Goal: Transaction & Acquisition: Purchase product/service

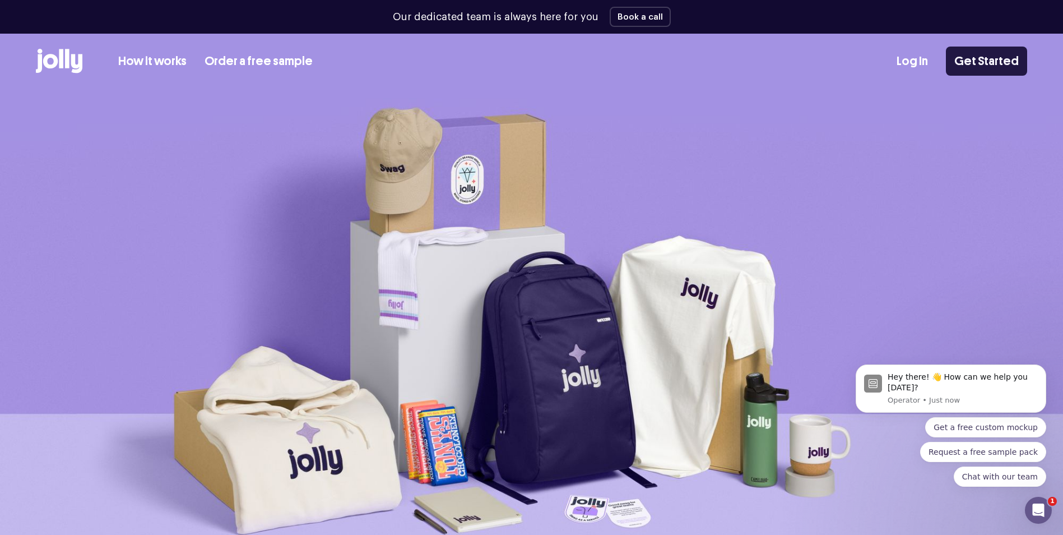
click at [983, 59] on link "Get Started" at bounding box center [986, 61] width 81 height 29
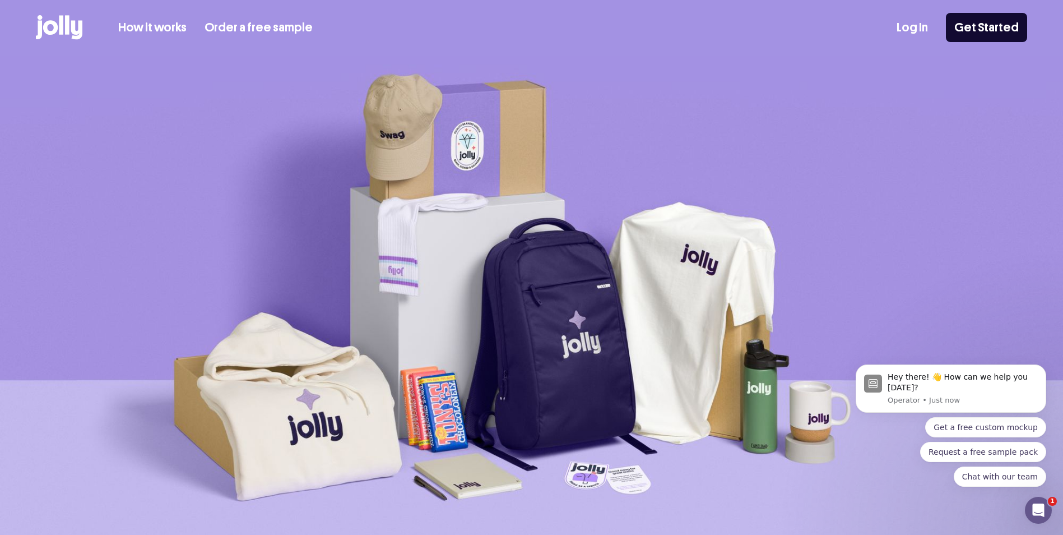
click at [74, 31] on icon at bounding box center [76, 30] width 11 height 19
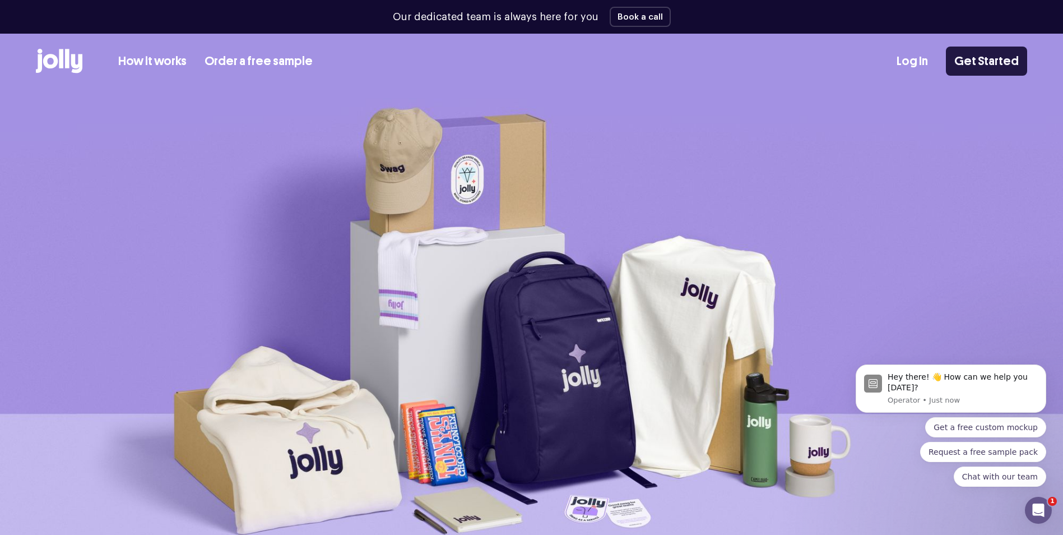
click at [980, 61] on link "Get Started" at bounding box center [986, 61] width 81 height 29
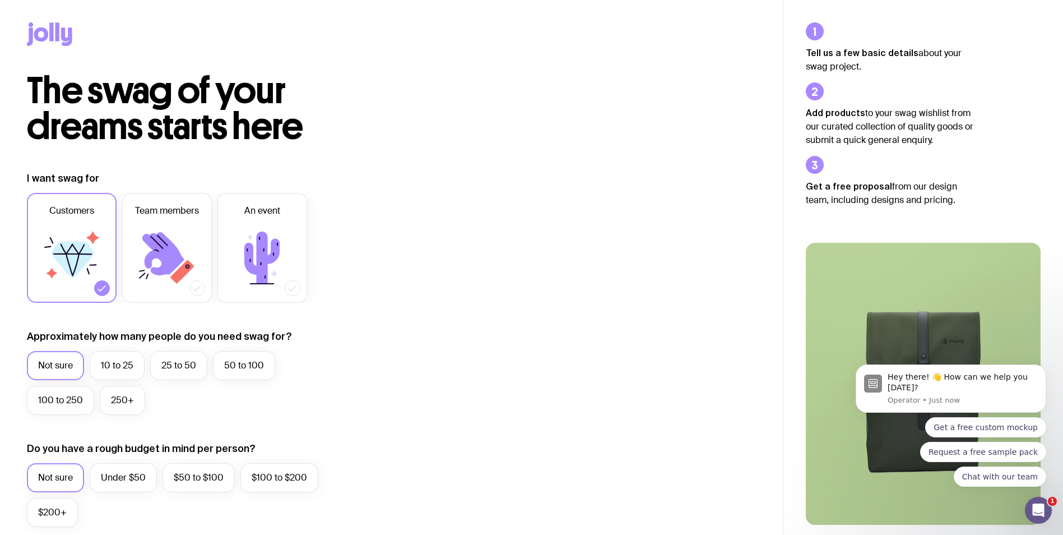
drag, startPoint x: 999, startPoint y: 118, endPoint x: 1004, endPoint y: 112, distance: 7.6
click at [1000, 118] on div "Tell us a few basic details about your swag project. Add products to your swag …" at bounding box center [923, 325] width 235 height 607
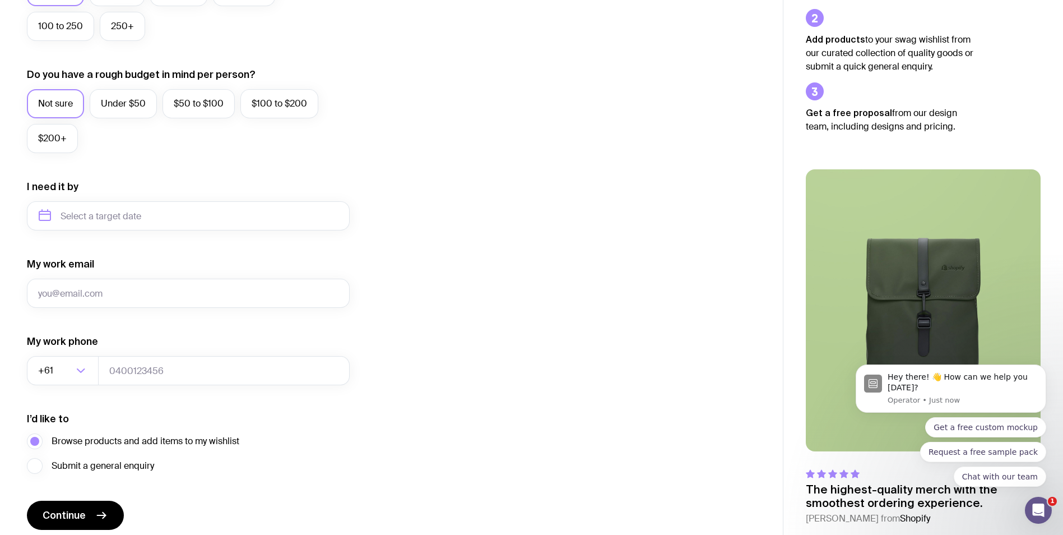
scroll to position [418, 0]
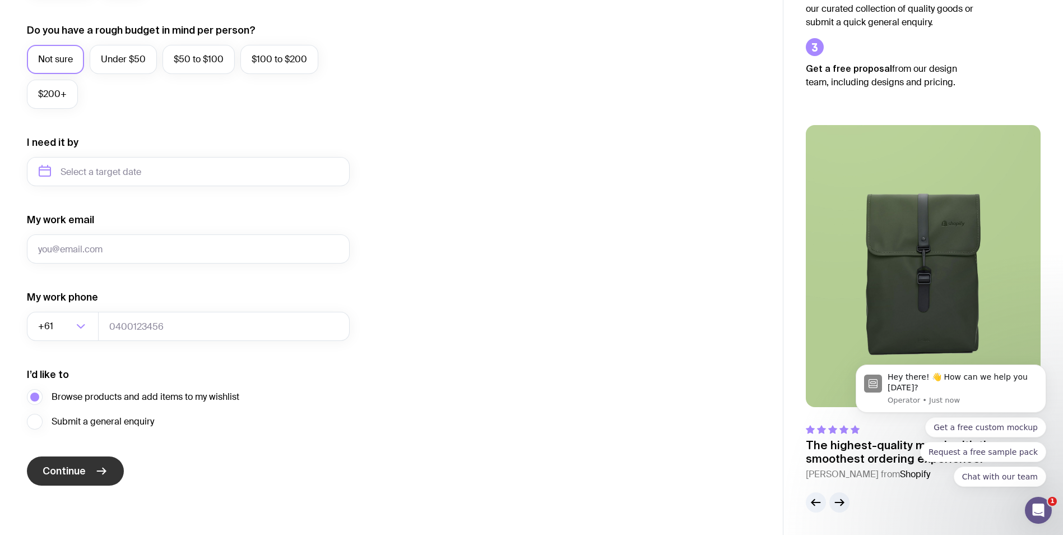
click at [74, 470] on span "Continue" at bounding box center [64, 470] width 43 height 13
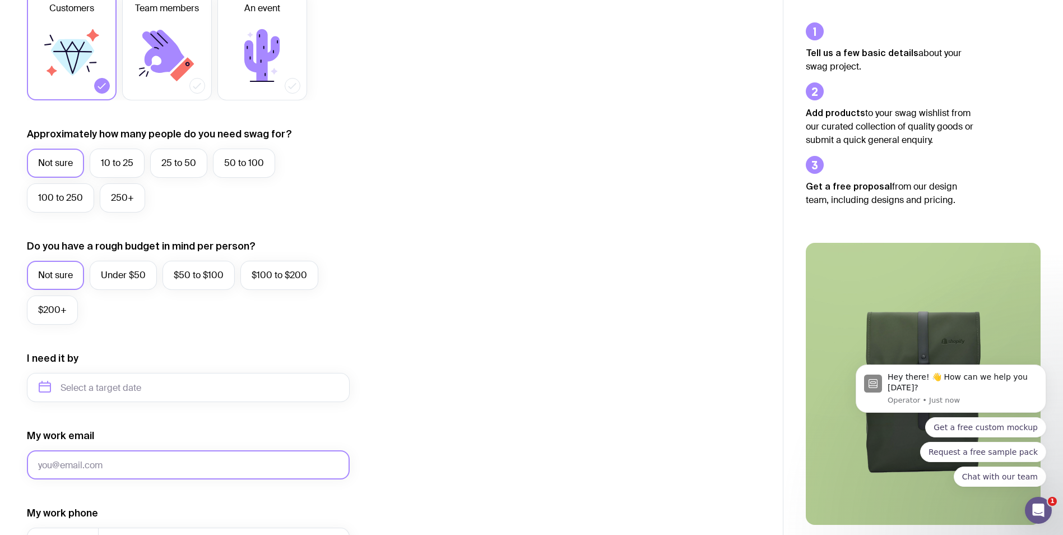
scroll to position [194, 0]
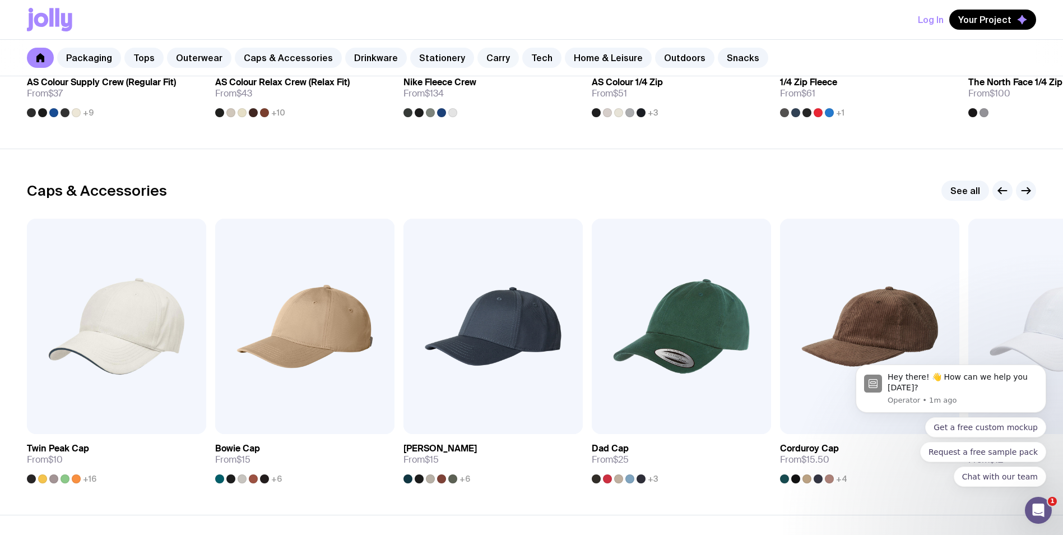
scroll to position [1177, 0]
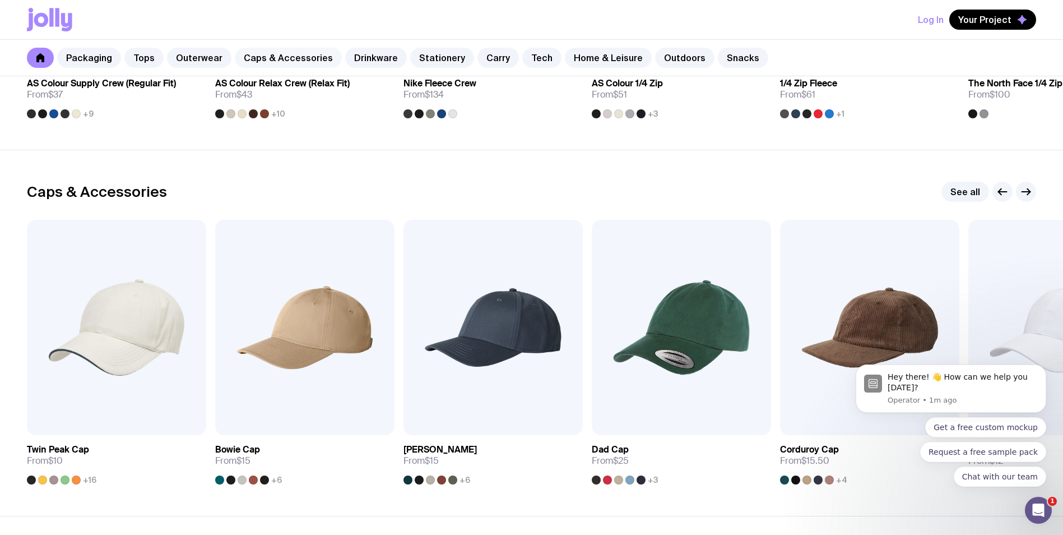
click at [293, 63] on link "Caps & Accessories" at bounding box center [288, 58] width 107 height 20
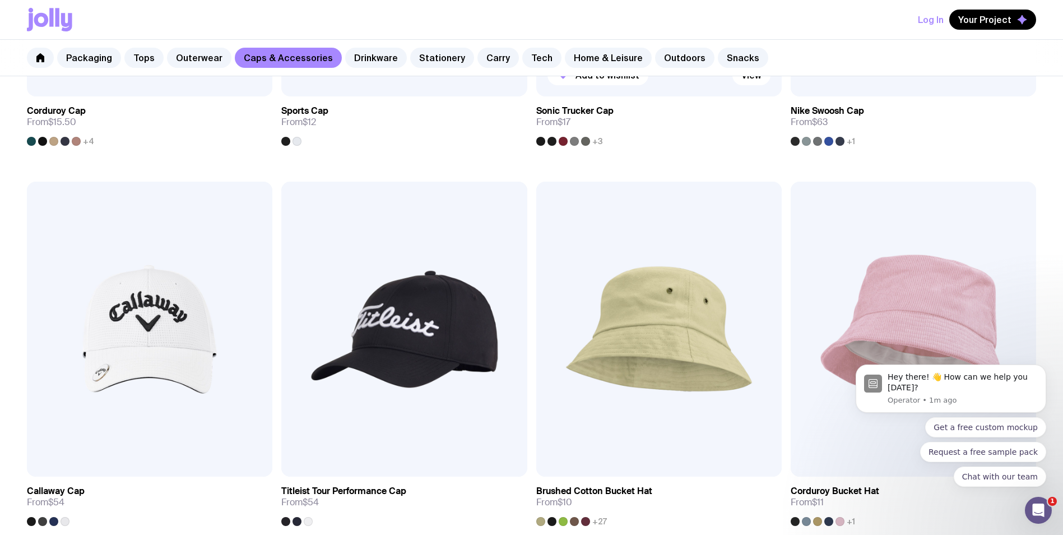
scroll to position [841, 0]
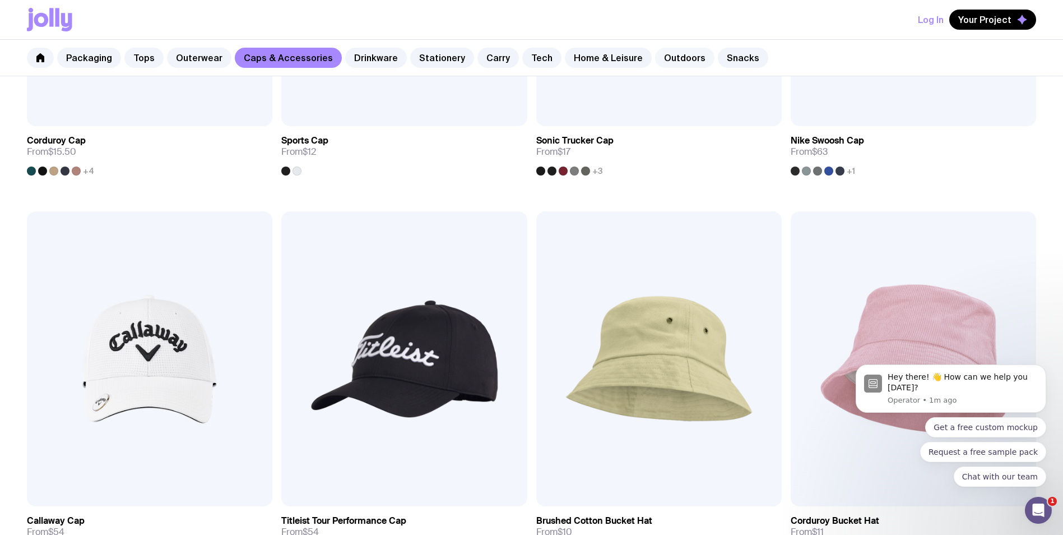
click at [677, 58] on link "Outdoors" at bounding box center [684, 58] width 59 height 20
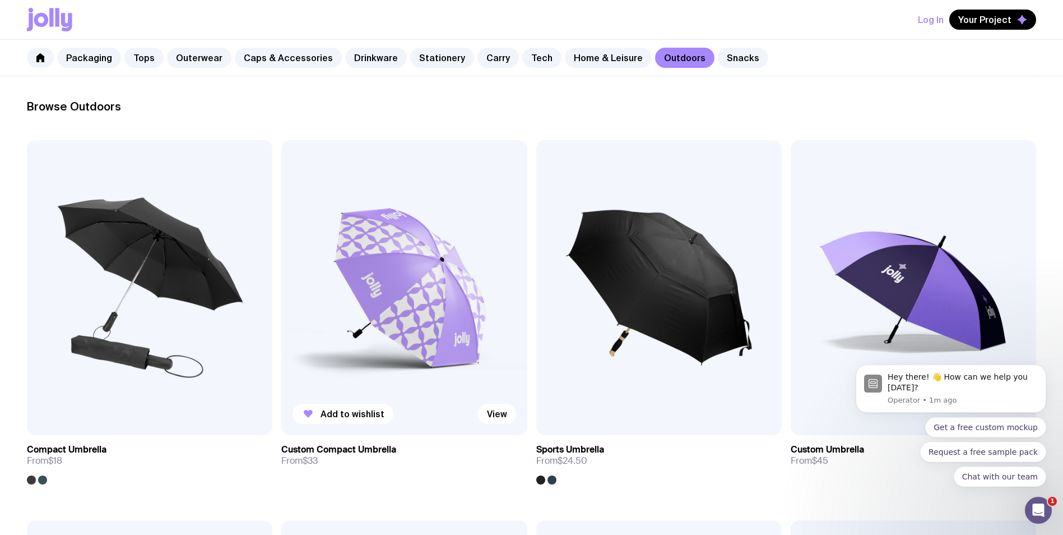
scroll to position [168, 0]
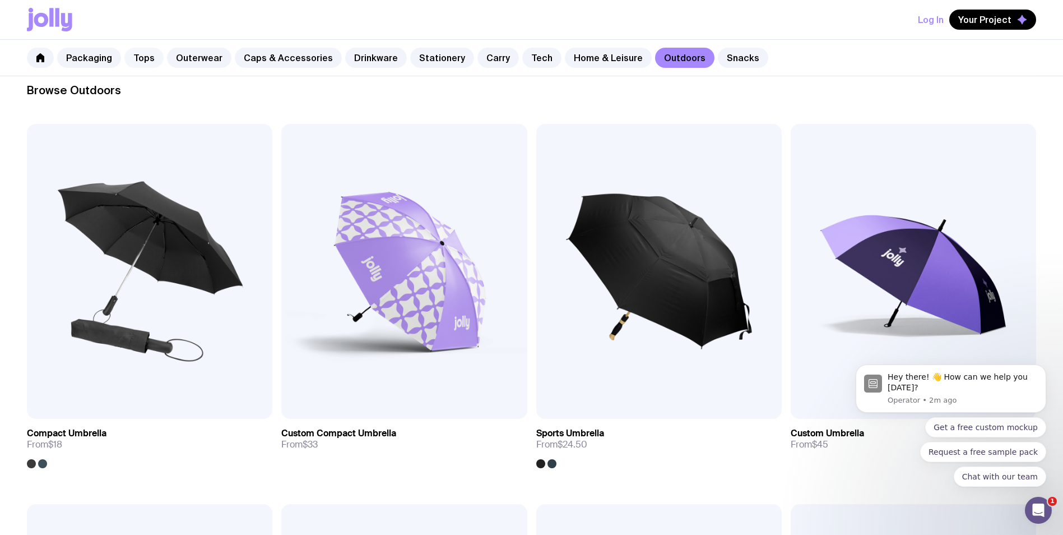
click at [135, 56] on link "Tops" at bounding box center [143, 58] width 39 height 20
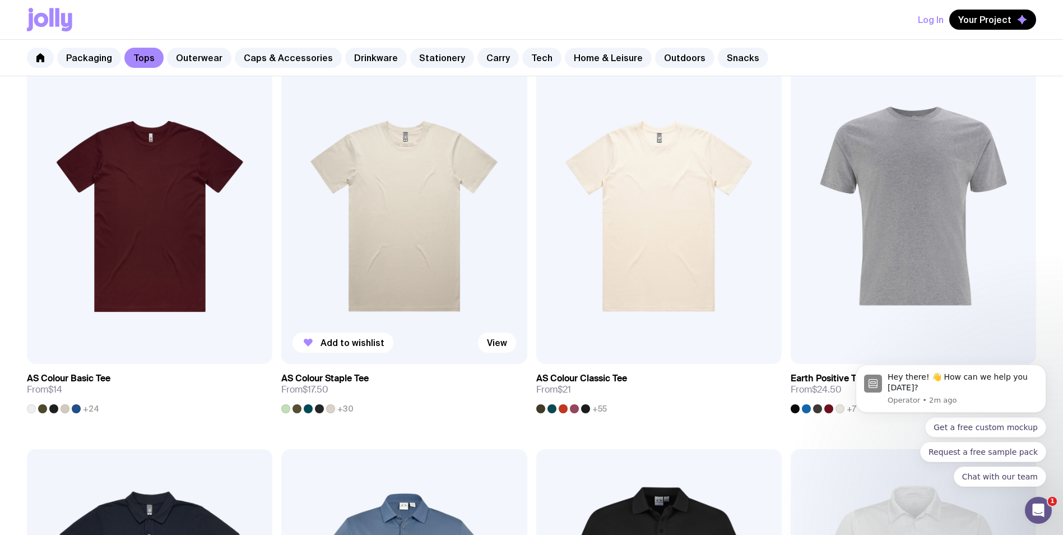
scroll to position [224, 0]
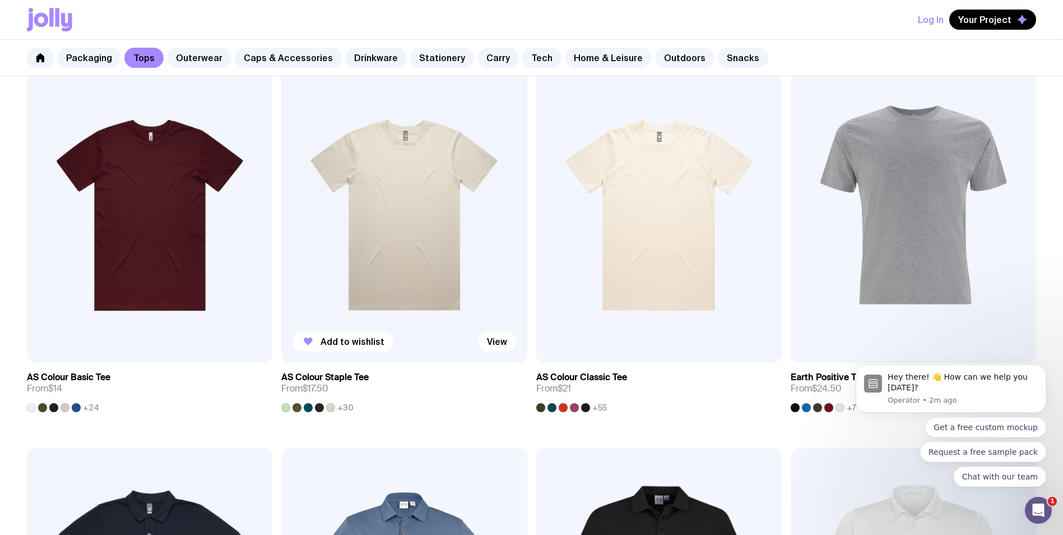
click at [434, 268] on img at bounding box center [403, 215] width 245 height 295
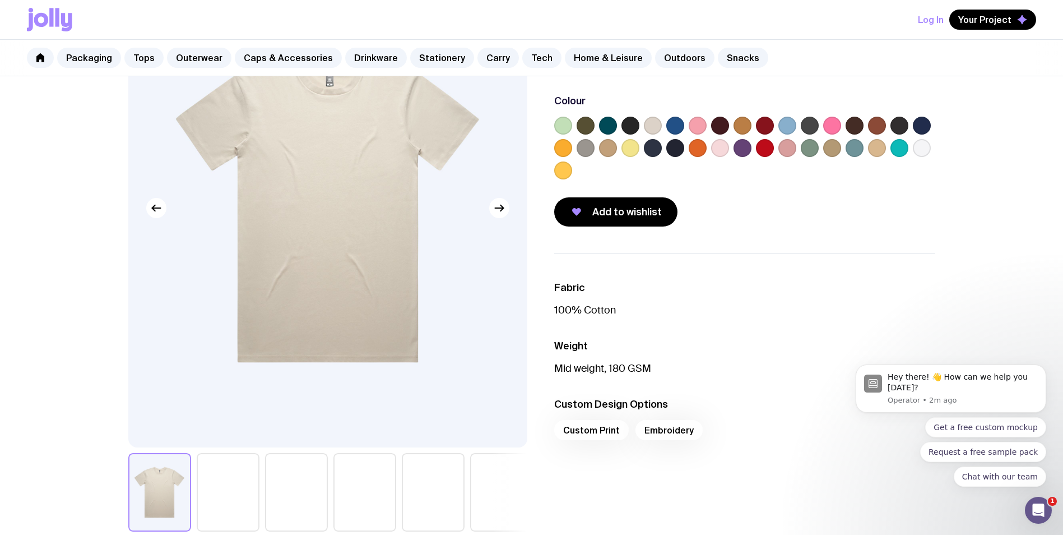
scroll to position [168, 0]
